Goal: Navigation & Orientation: Find specific page/section

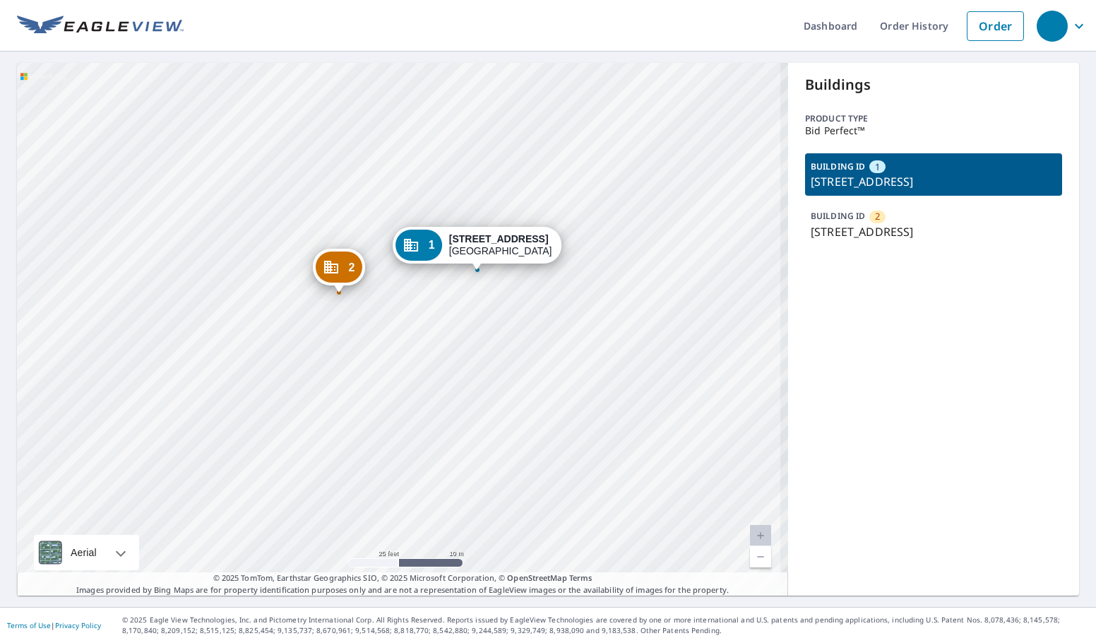
drag, startPoint x: 460, startPoint y: 333, endPoint x: 473, endPoint y: 342, distance: 15.3
click at [445, 345] on div "2 [STREET_ADDRESS][PERSON_NAME] 1 [STREET_ADDRESS]" at bounding box center [402, 329] width 771 height 532
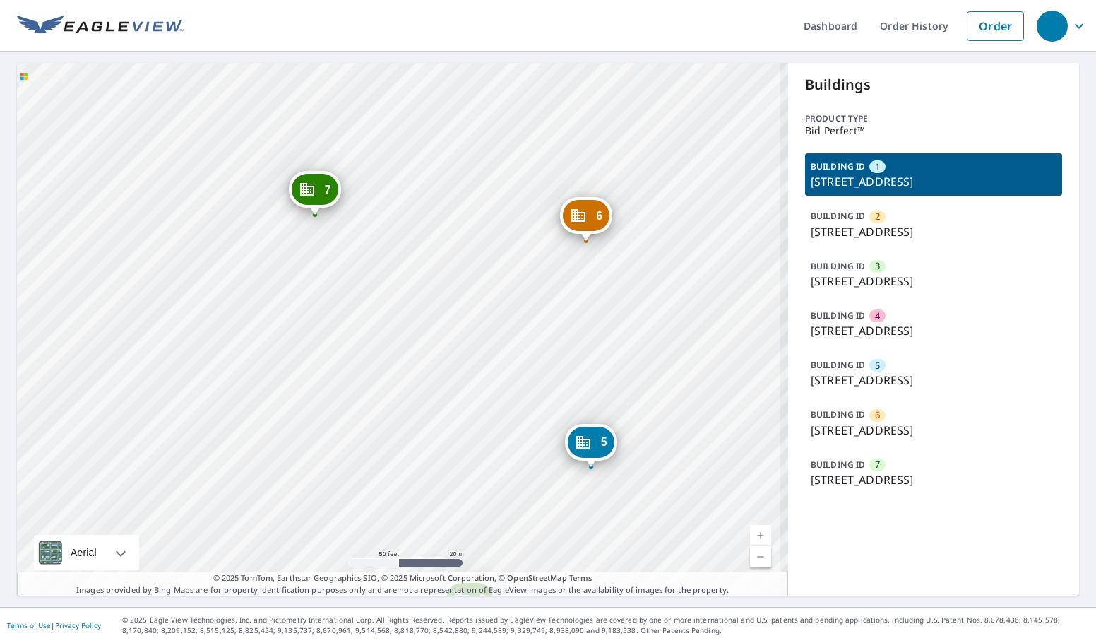
drag, startPoint x: 342, startPoint y: 214, endPoint x: 357, endPoint y: 324, distance: 111.2
click at [351, 324] on div "2 [STREET_ADDRESS] 3 [STREET_ADDRESS] 4 [STREET_ADDRESS] 5 [STREET_ADDRESS] 6 […" at bounding box center [402, 329] width 771 height 532
